Goal: Information Seeking & Learning: Stay updated

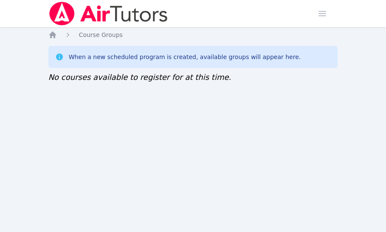
click at [85, 122] on div "Home Sessions Study Groups Students Messages Open user menu Sokha Lee Open main…" at bounding box center [193, 116] width 386 height 232
